Goal: Information Seeking & Learning: Learn about a topic

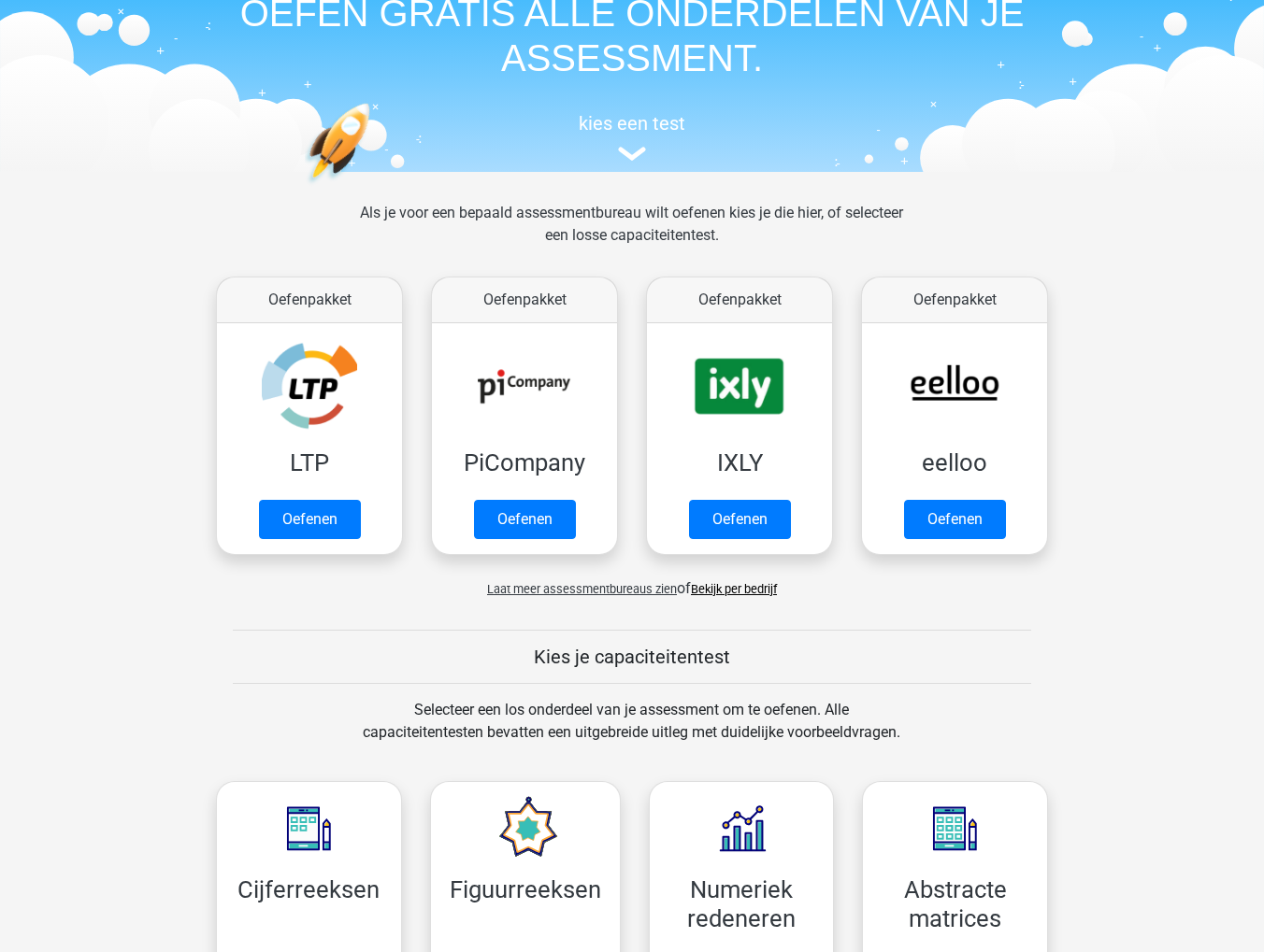
scroll to position [94, 0]
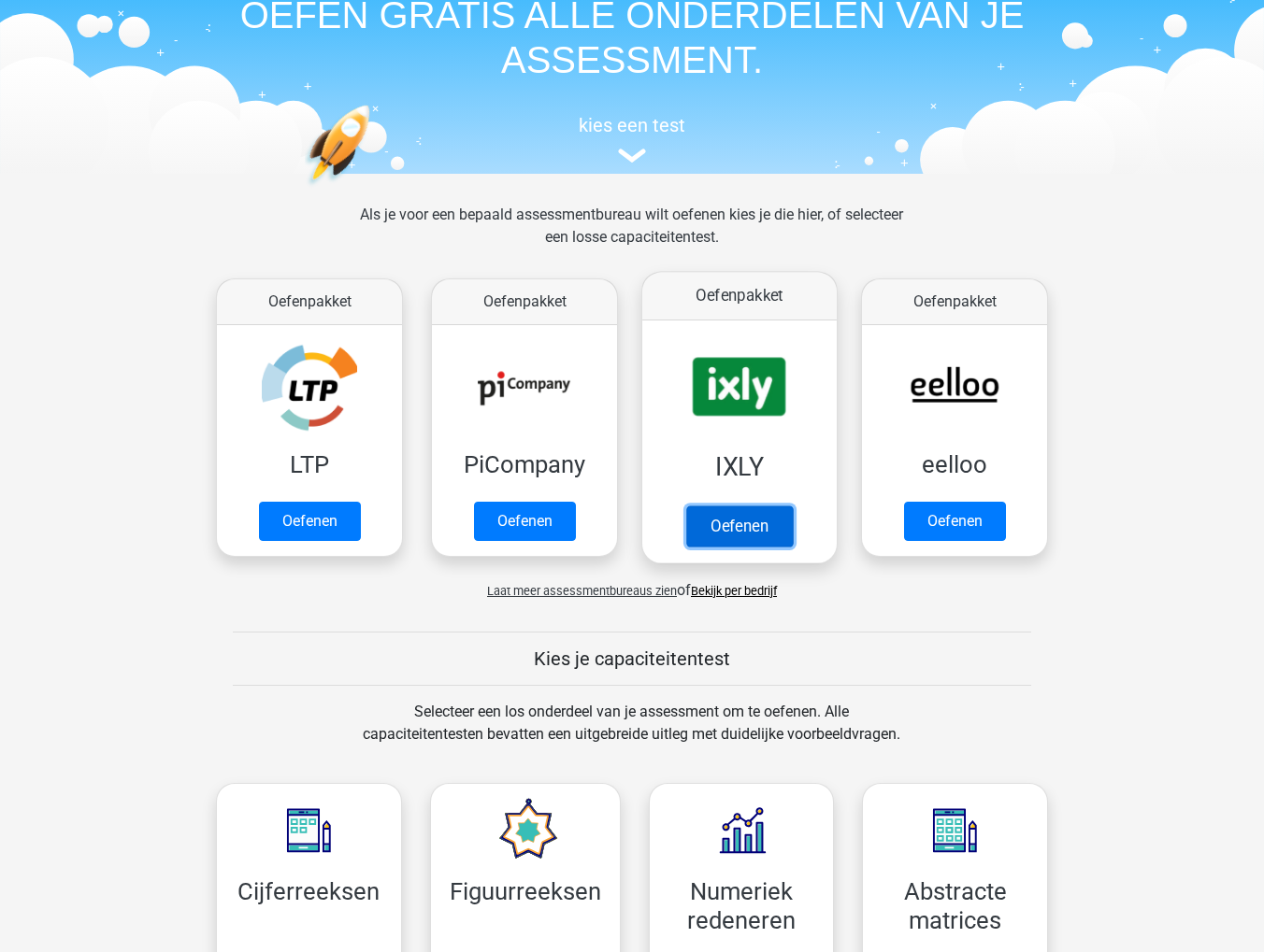
drag, startPoint x: 743, startPoint y: 524, endPoint x: 751, endPoint y: 516, distance: 11.3
click at [743, 524] on link "Oefenen" at bounding box center [739, 526] width 107 height 42
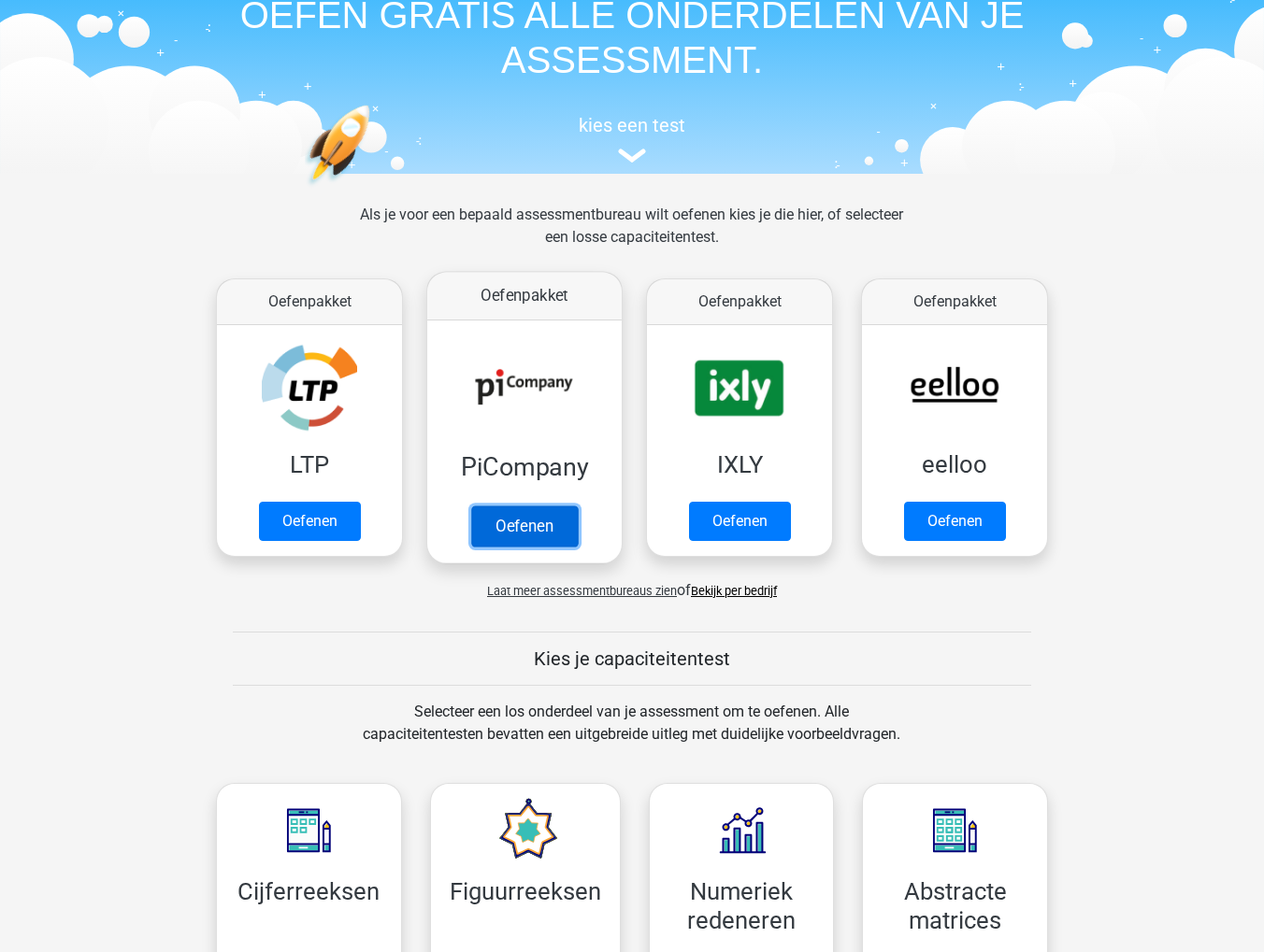
drag, startPoint x: 499, startPoint y: 525, endPoint x: 508, endPoint y: 522, distance: 9.5
click at [499, 525] on link "Oefenen" at bounding box center [524, 526] width 107 height 42
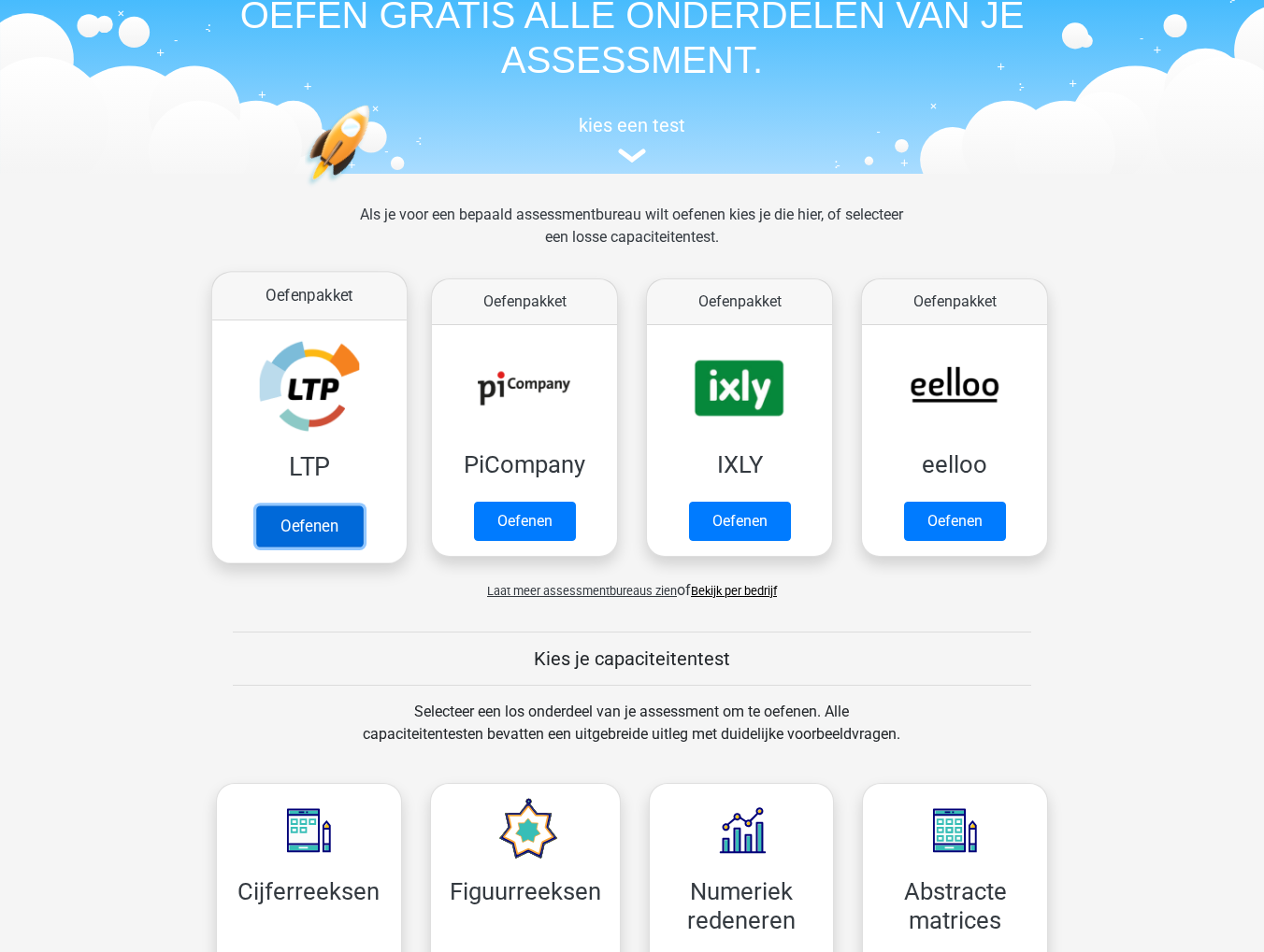
click at [306, 531] on link "Oefenen" at bounding box center [309, 526] width 107 height 42
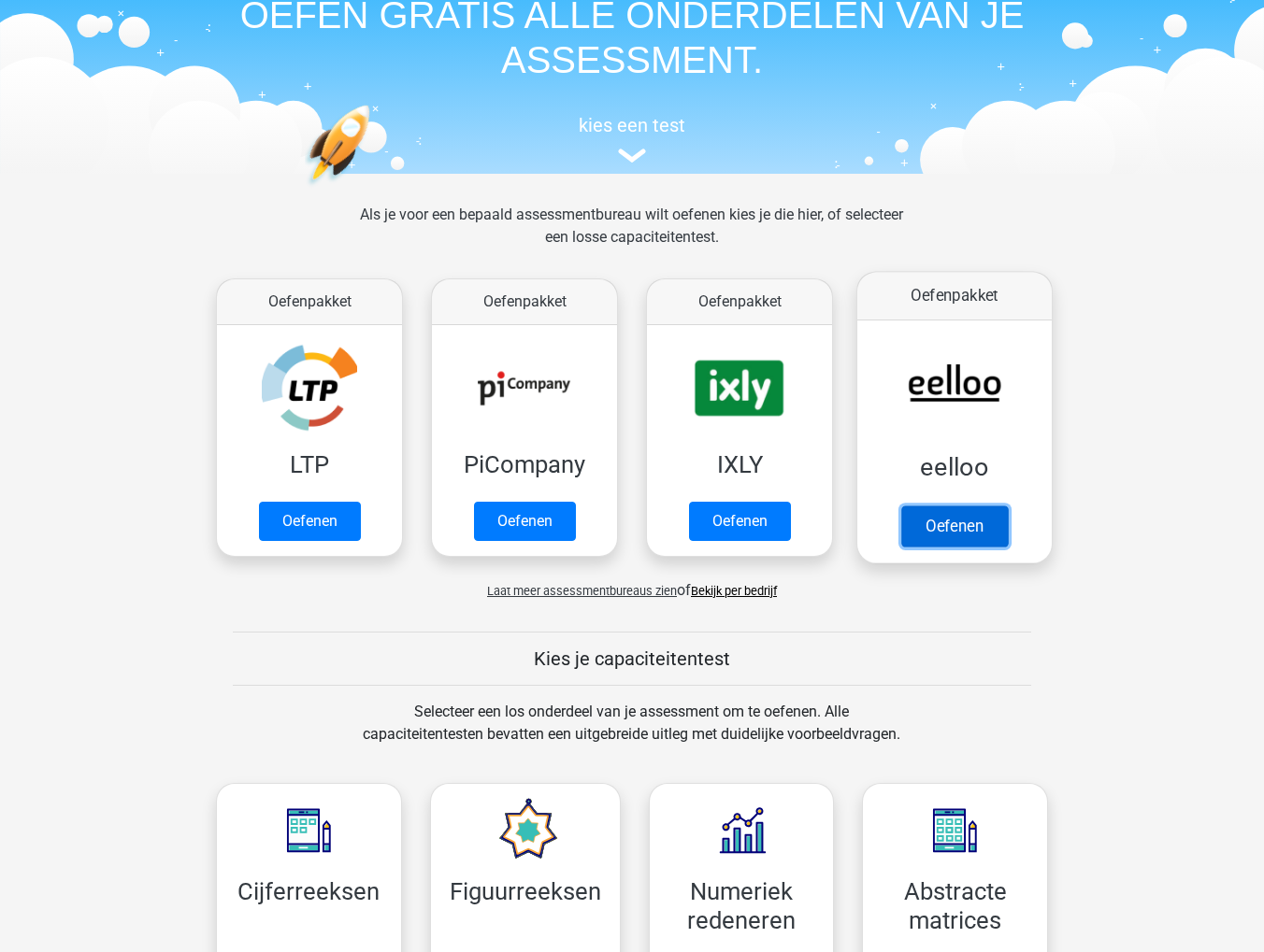
click at [924, 508] on link "Oefenen" at bounding box center [954, 526] width 107 height 42
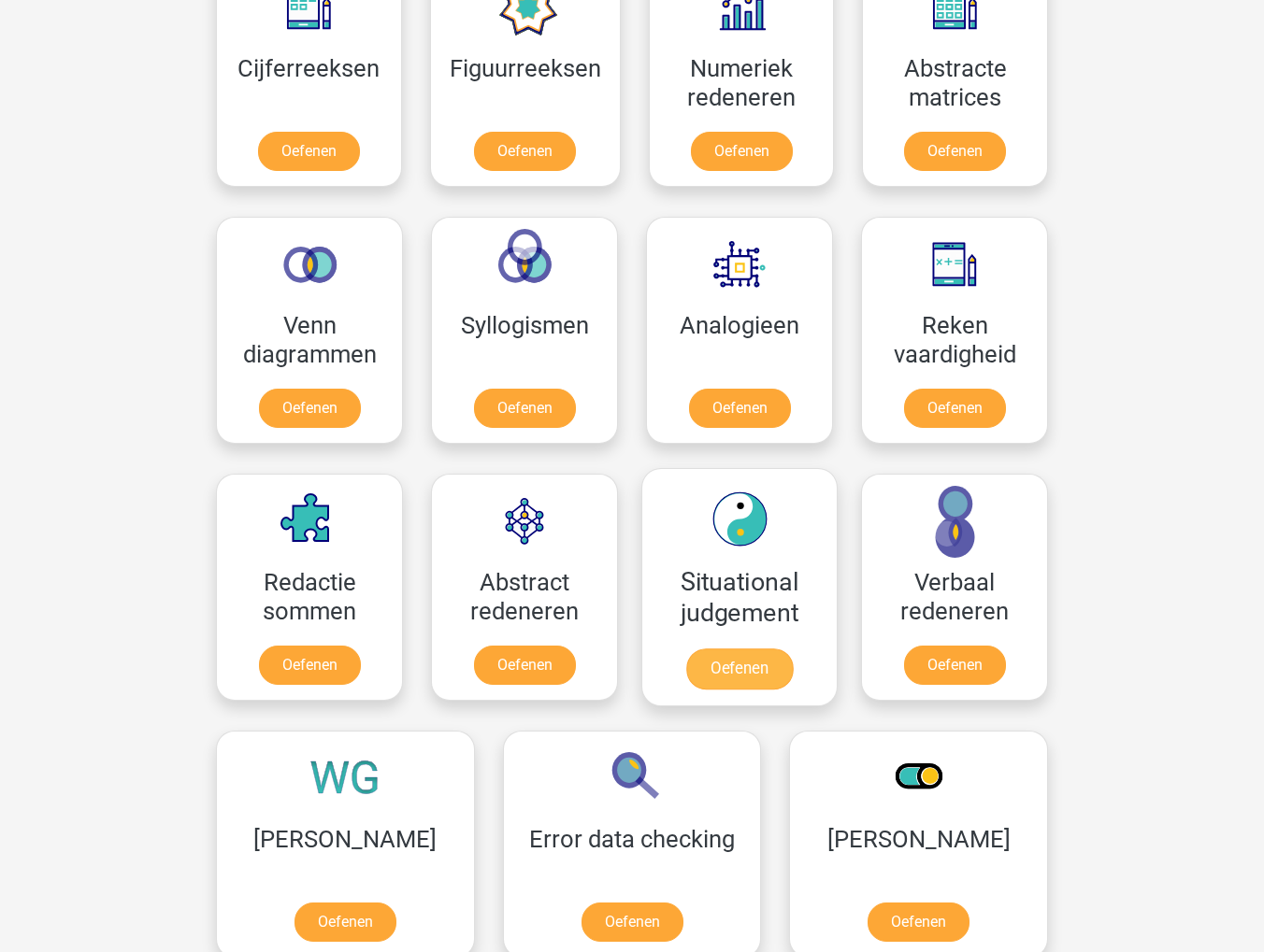
scroll to position [1028, 0]
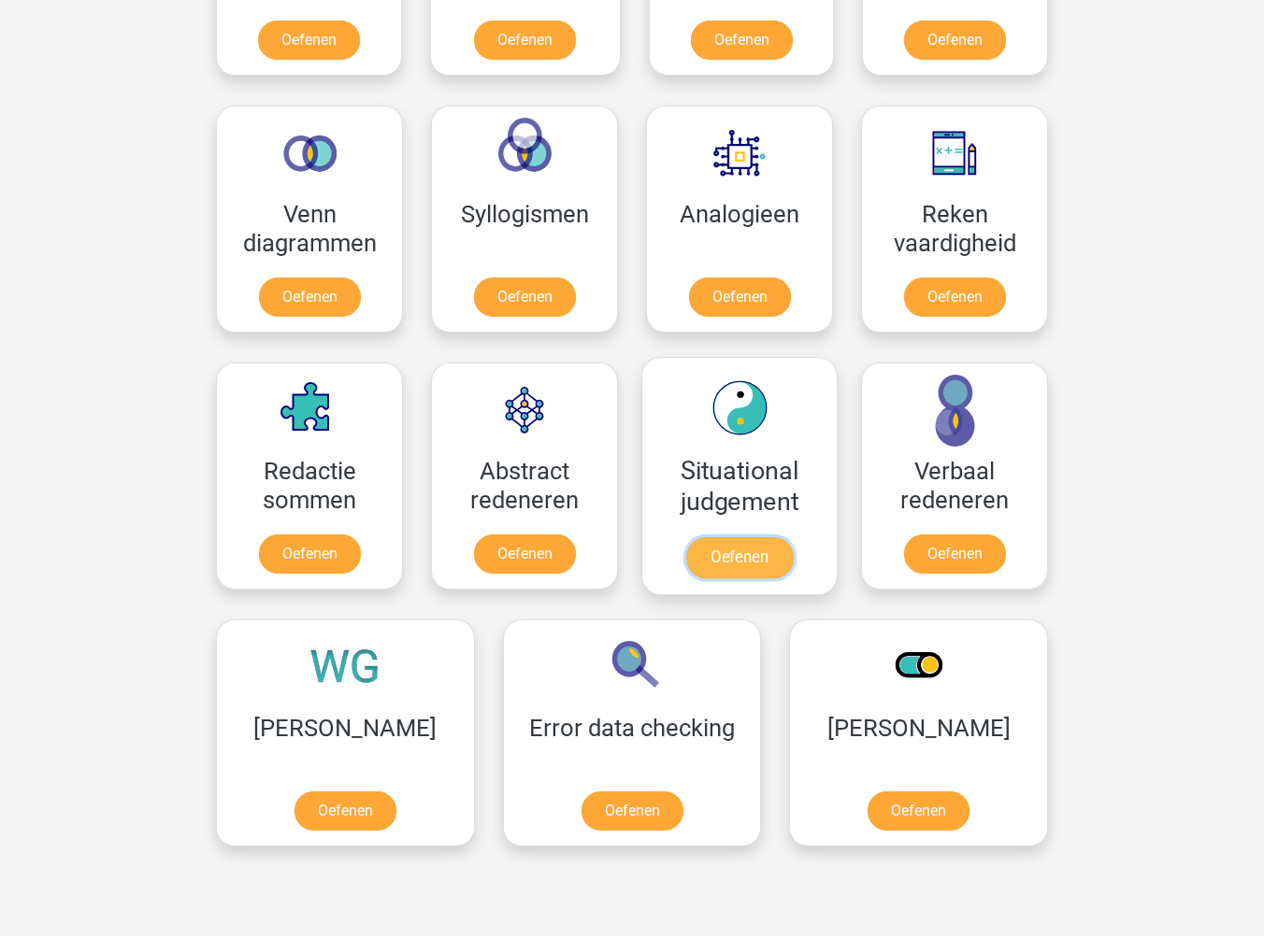
click at [773, 558] on link "Oefenen" at bounding box center [739, 558] width 107 height 42
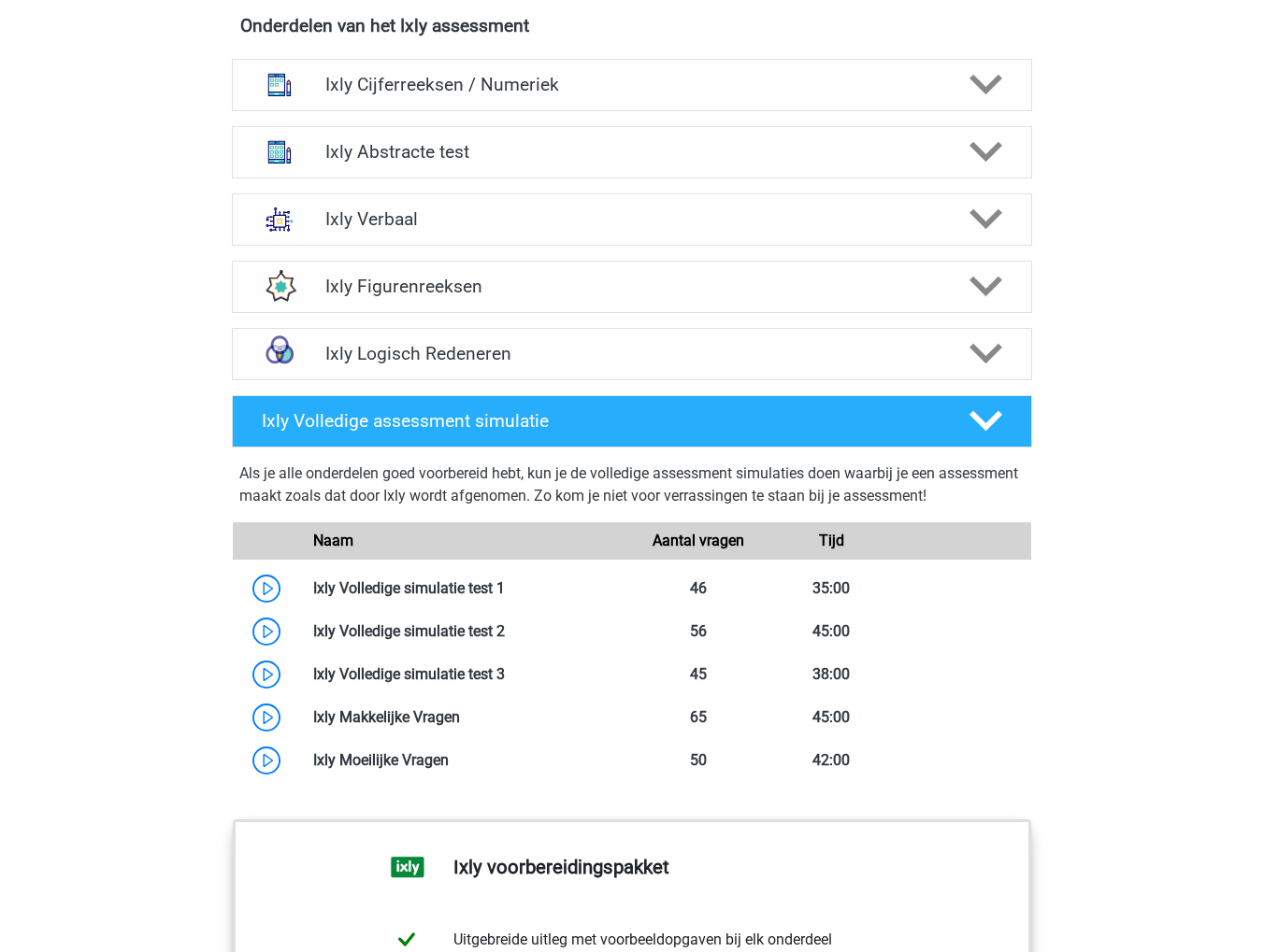
scroll to position [1495, 0]
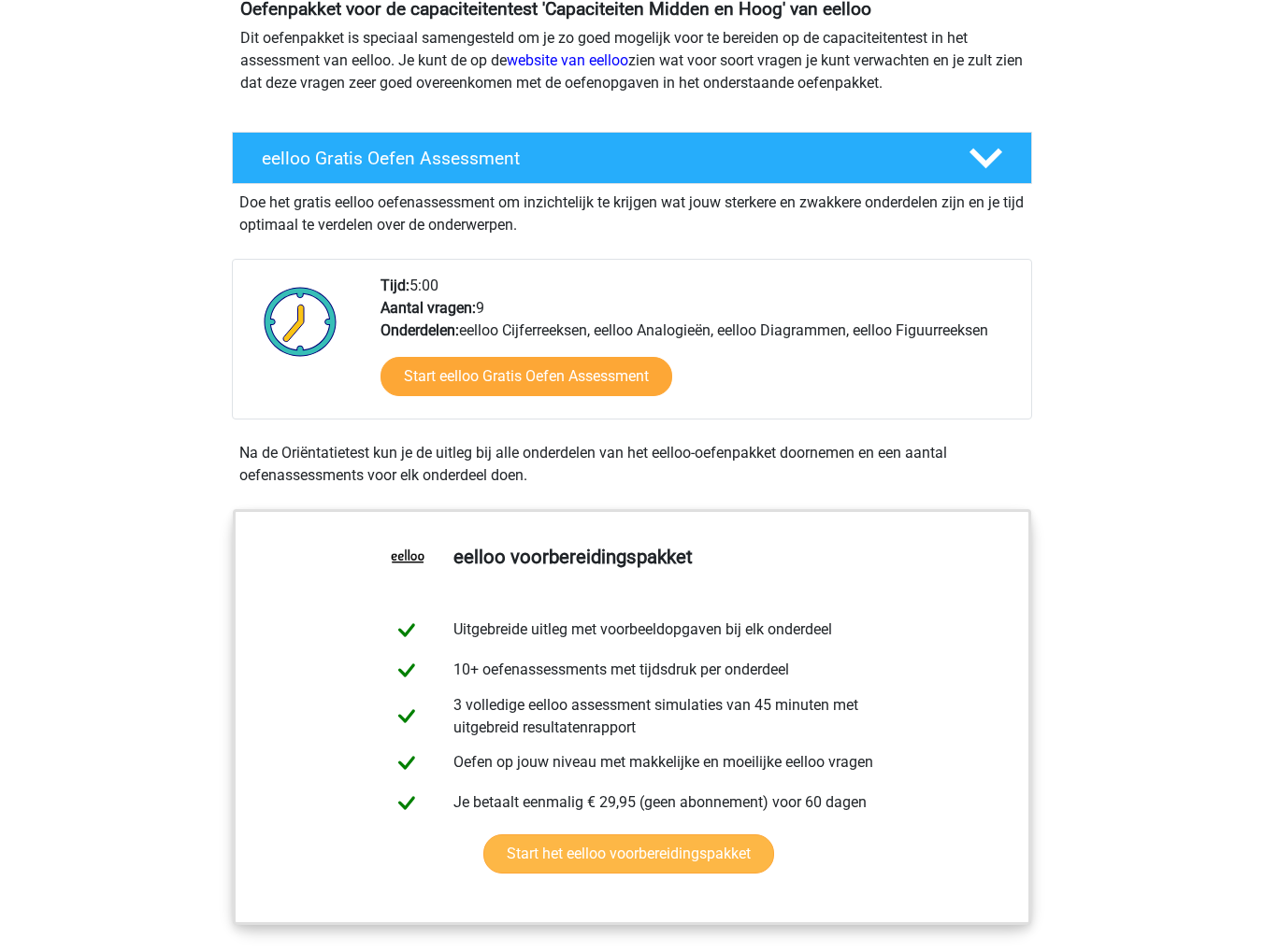
scroll to position [280, 0]
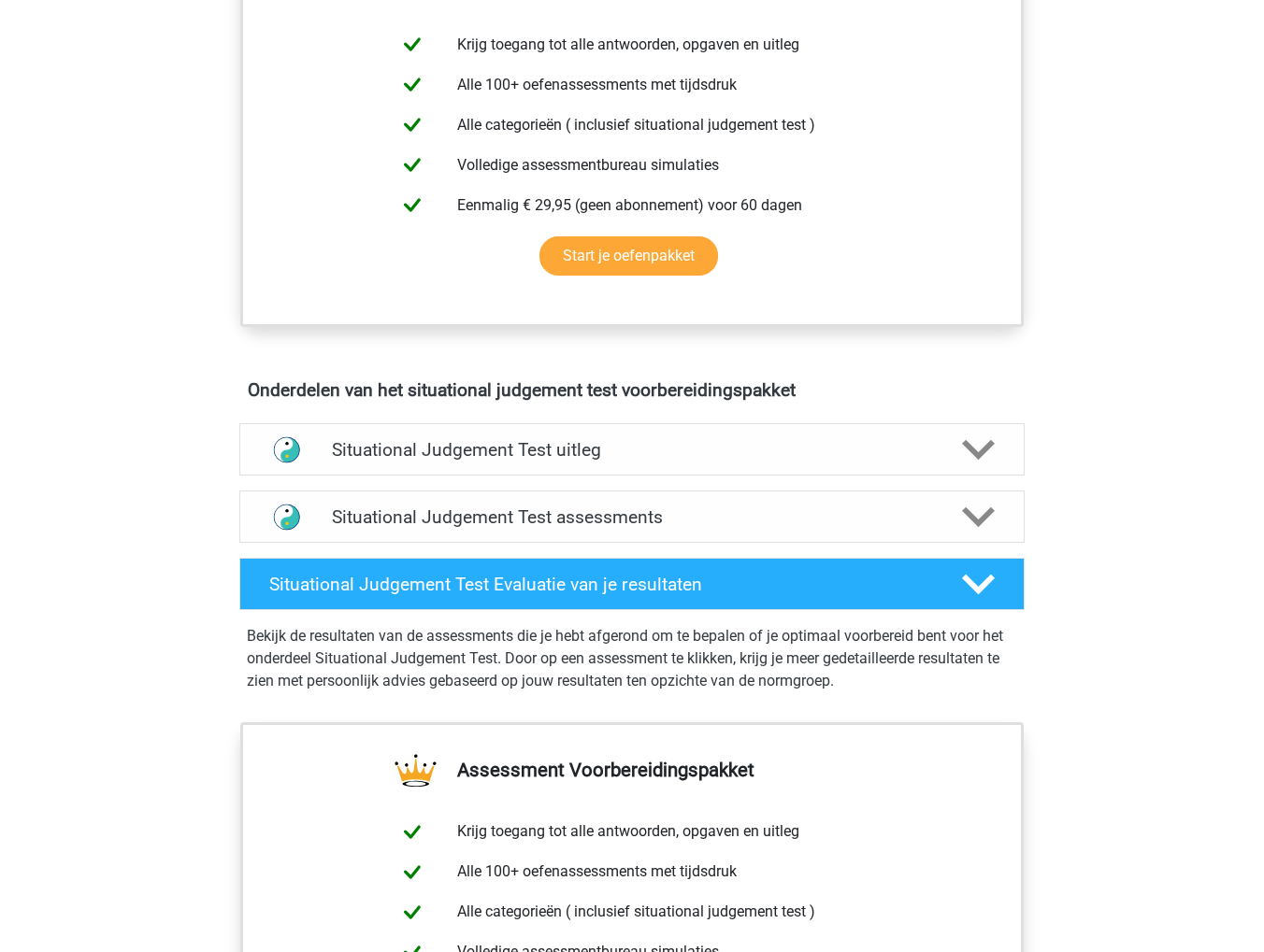
scroll to position [748, 0]
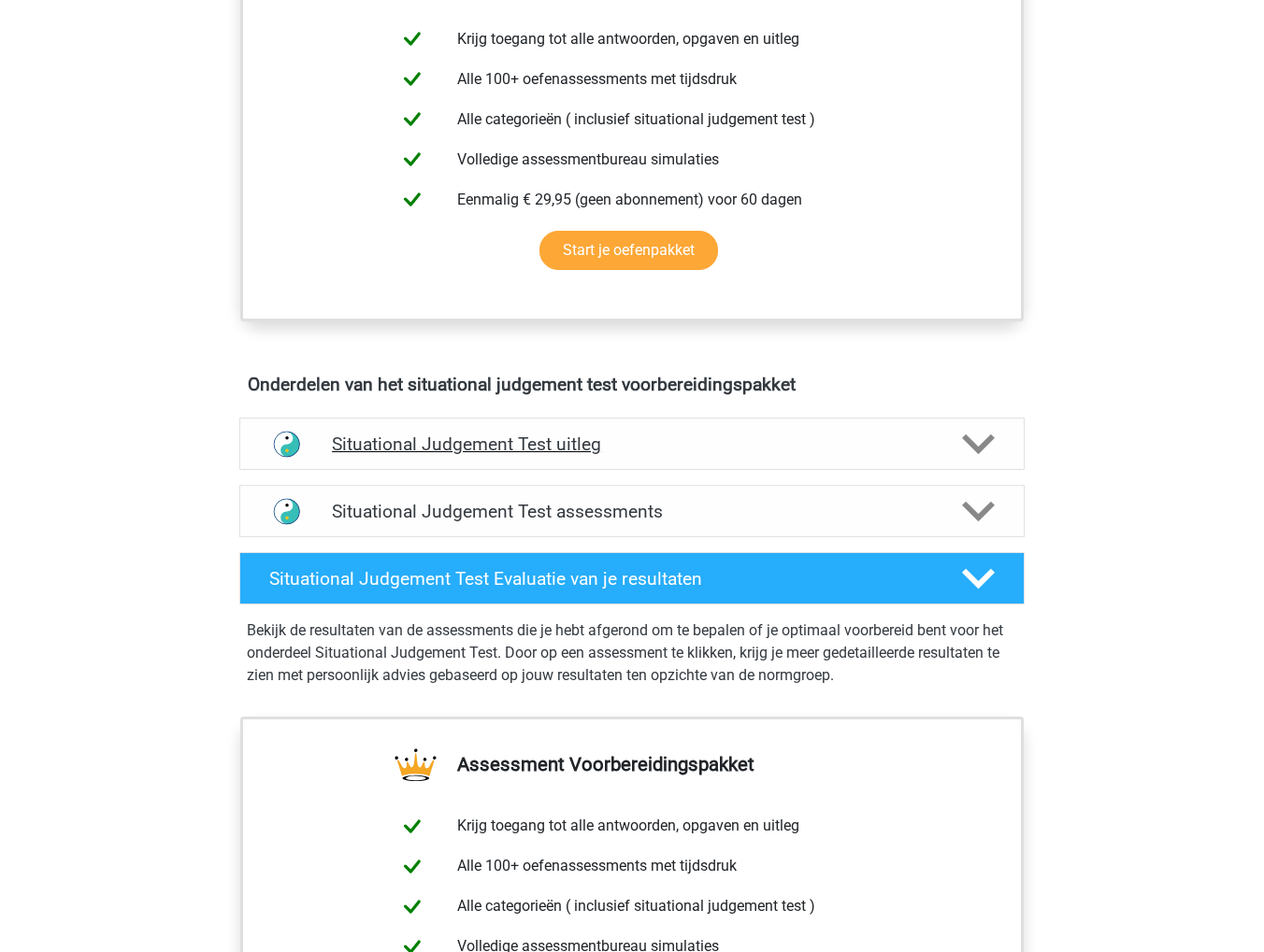
click at [980, 443] on polygon at bounding box center [978, 444] width 33 height 21
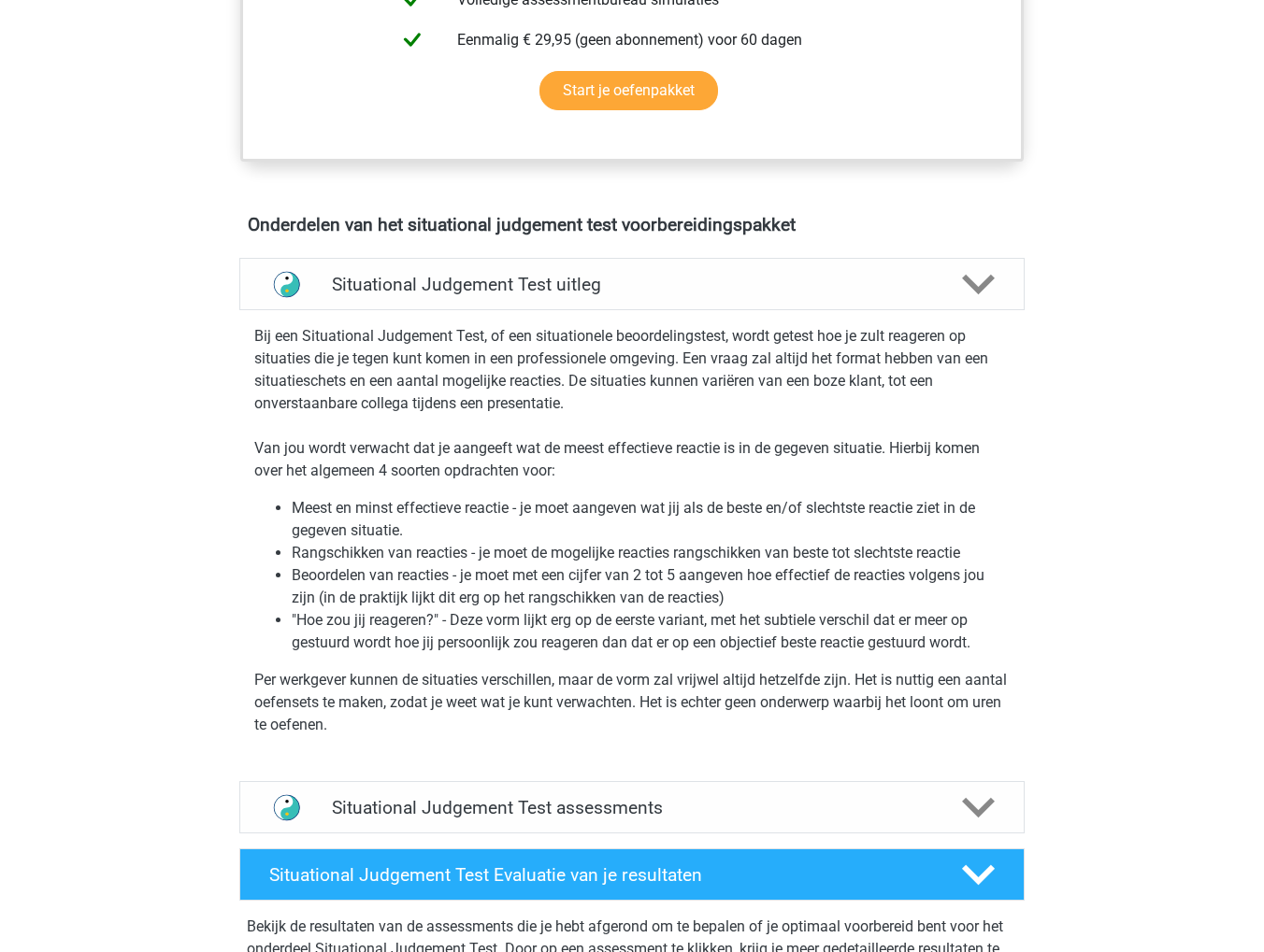
scroll to position [1028, 0]
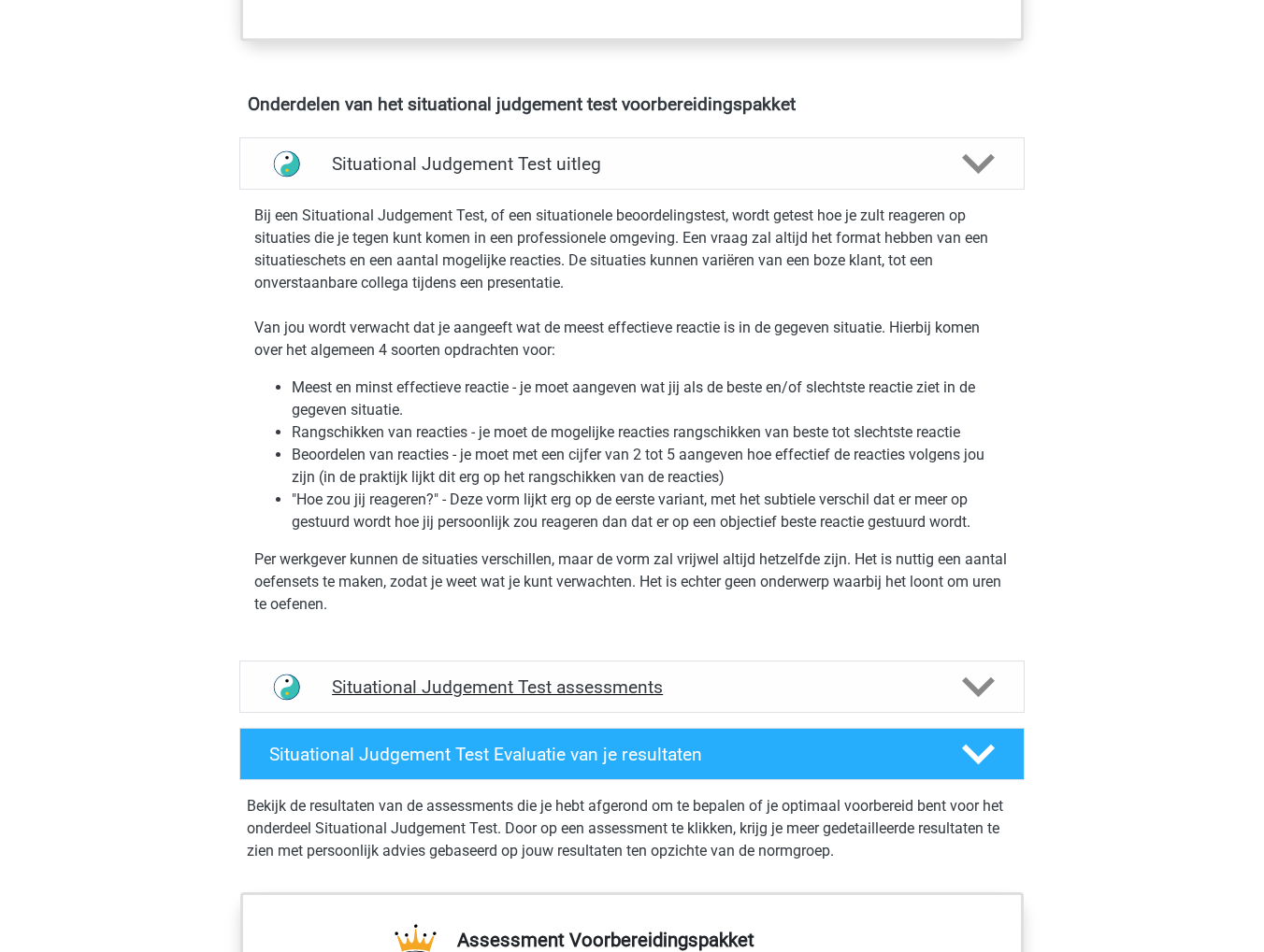
click at [716, 690] on h4 "Situational Judgement Test assessments" at bounding box center [631, 687] width 600 height 22
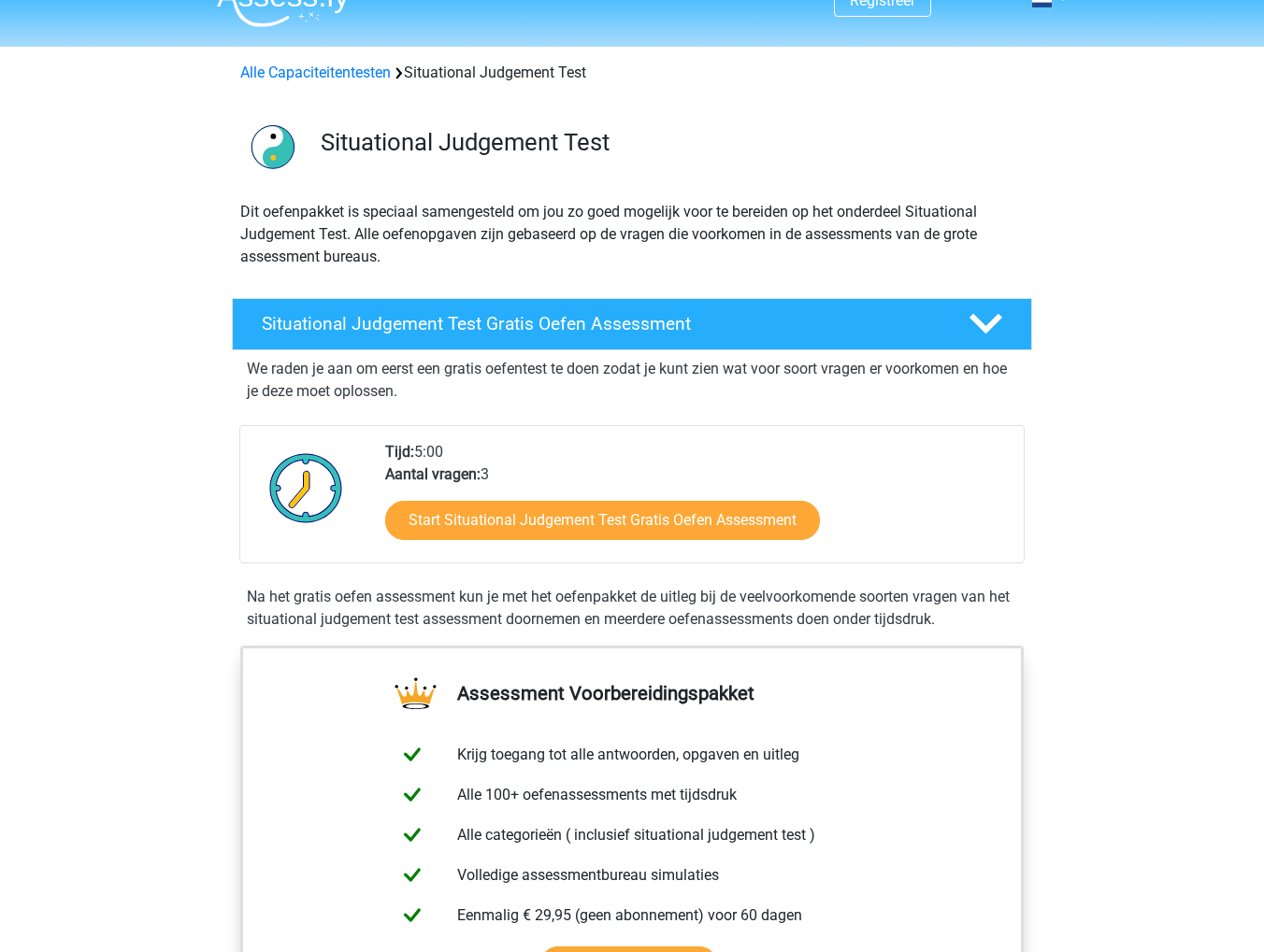
scroll to position [0, 0]
